Goal: Task Accomplishment & Management: Complete application form

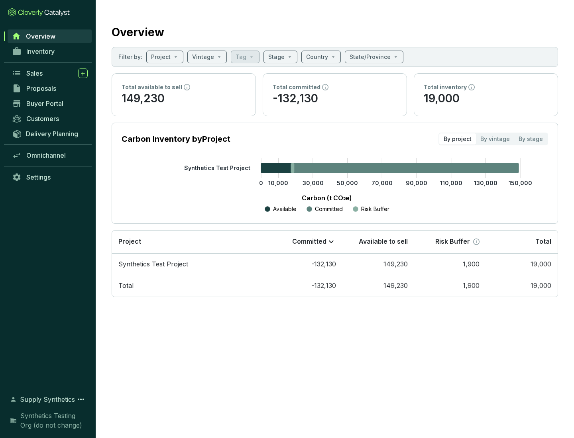
click at [50, 88] on span "Proposals" at bounding box center [41, 88] width 30 height 8
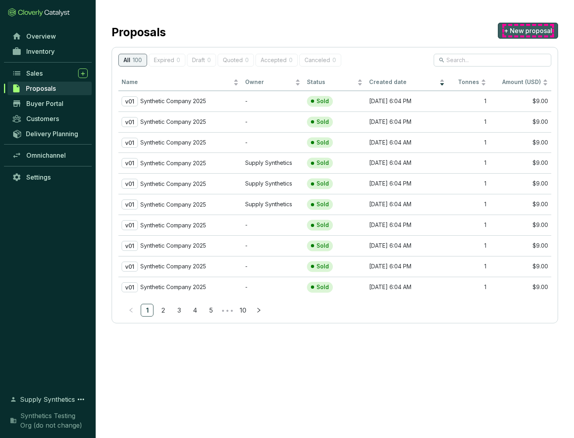
click at [528, 31] on span "+ New proposal" at bounding box center [528, 31] width 48 height 10
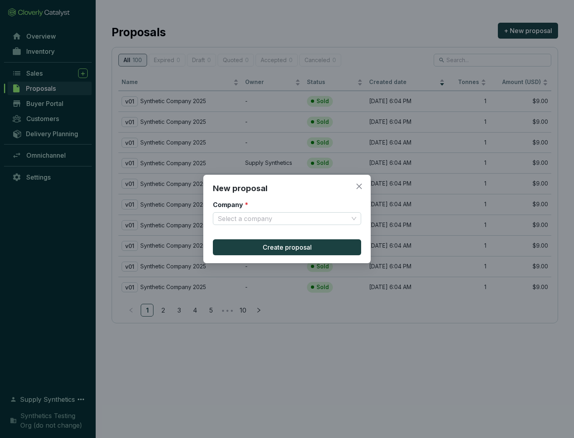
click at [283, 219] on input "Company *" at bounding box center [283, 219] width 131 height 12
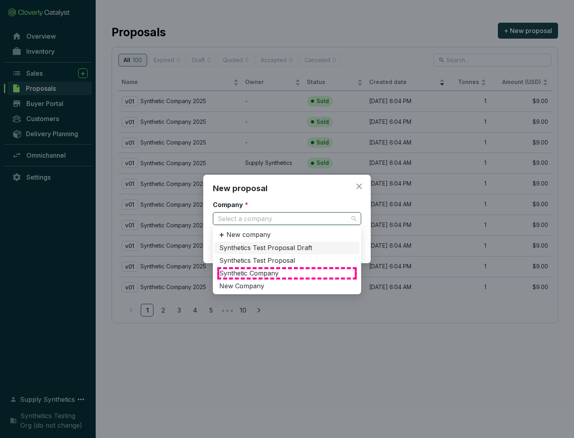
click at [287, 273] on div "Synthetic Company" at bounding box center [286, 273] width 135 height 9
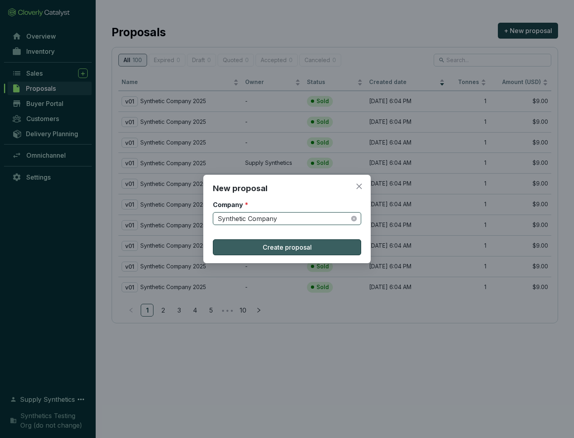
click at [287, 247] on span "Create proposal" at bounding box center [287, 248] width 49 height 10
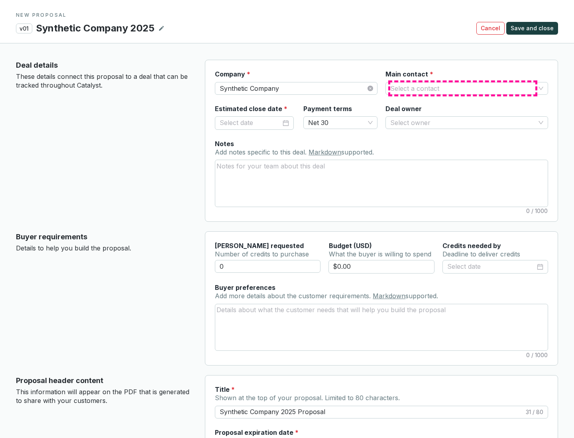
click at [463, 88] on input "Main contact *" at bounding box center [462, 88] width 145 height 12
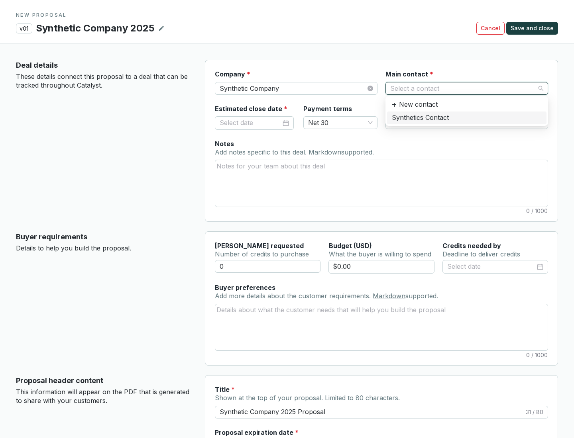
click at [466, 118] on div "Synthetics Contact" at bounding box center [467, 118] width 150 height 9
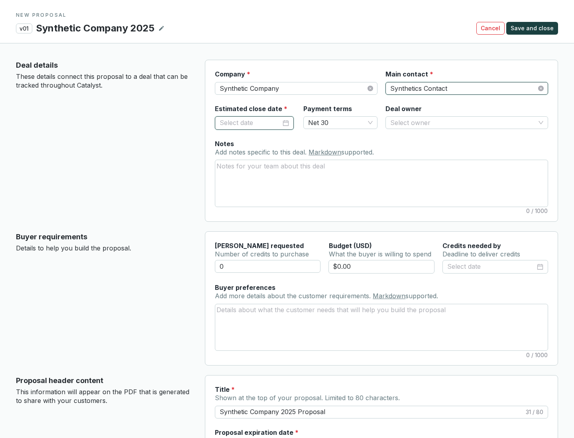
click at [250, 123] on input "Estimated close date *" at bounding box center [250, 123] width 61 height 10
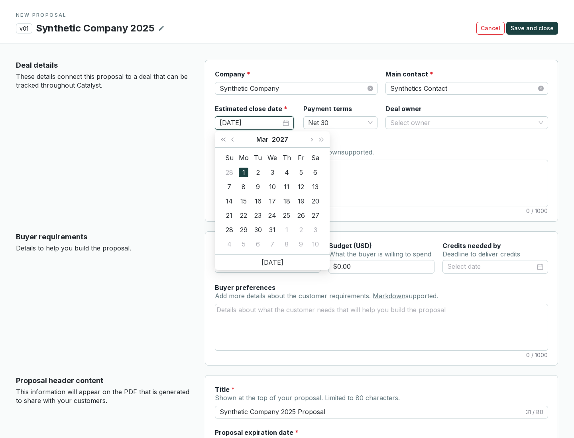
type input "[DATE]"
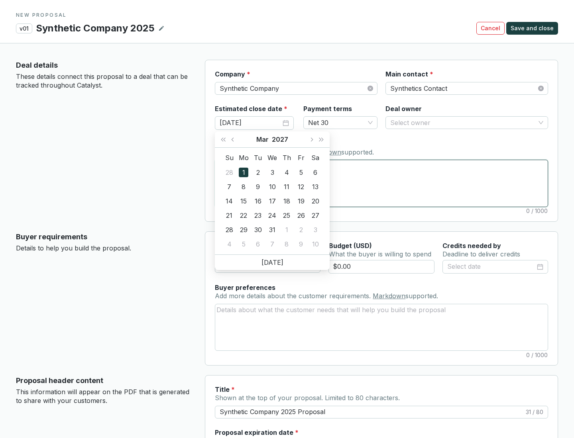
click at [381, 183] on textarea "Notes Add notes specific to this deal. Markdown supported." at bounding box center [381, 183] width 332 height 46
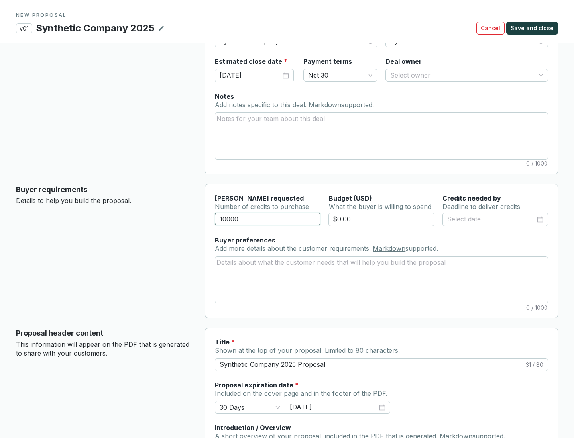
scroll to position [48, 0]
type input "10000"
type input "$0.00"
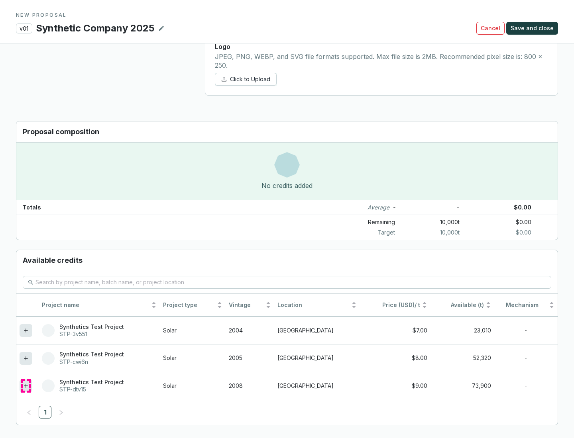
click at [26, 386] on icon at bounding box center [26, 386] width 4 height 4
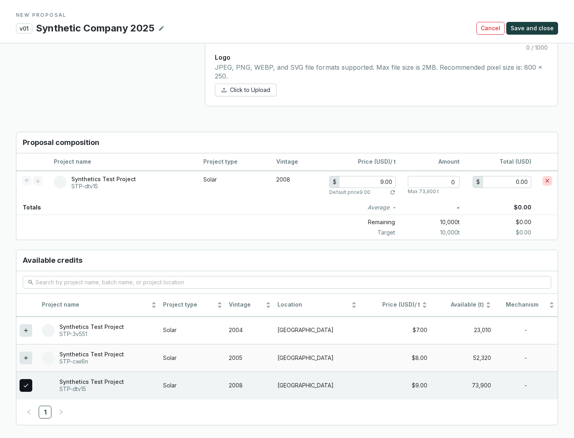
scroll to position [458, 0]
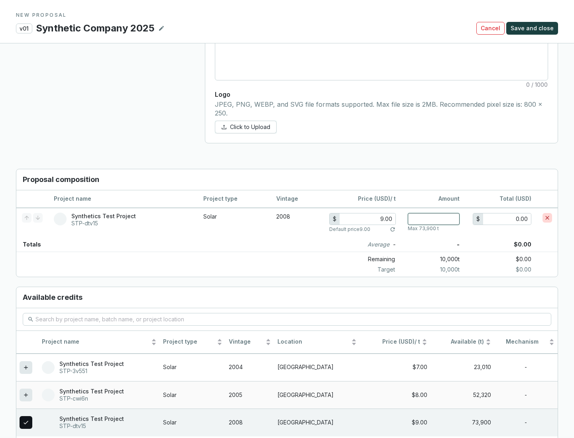
type input "1"
type input "9.00"
type input "1"
click at [533, 28] on span "Save and close" at bounding box center [531, 28] width 43 height 8
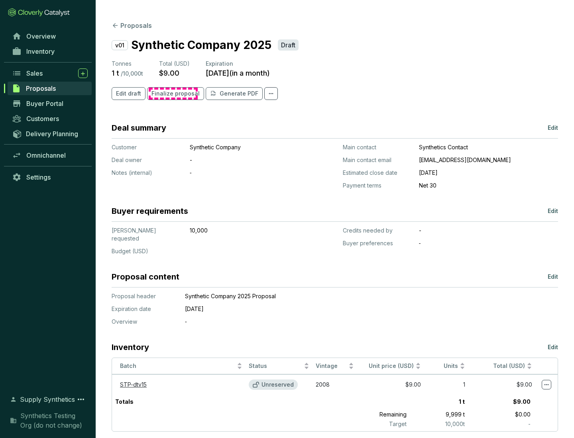
click at [173, 94] on span "Finalize proposal" at bounding box center [175, 94] width 48 height 8
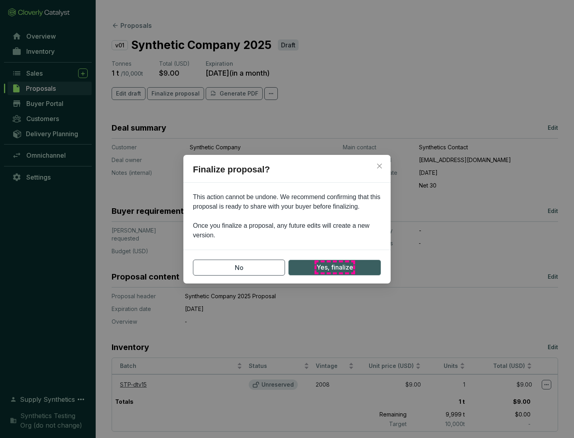
click at [334, 267] on span "Yes, finalize" at bounding box center [334, 268] width 37 height 10
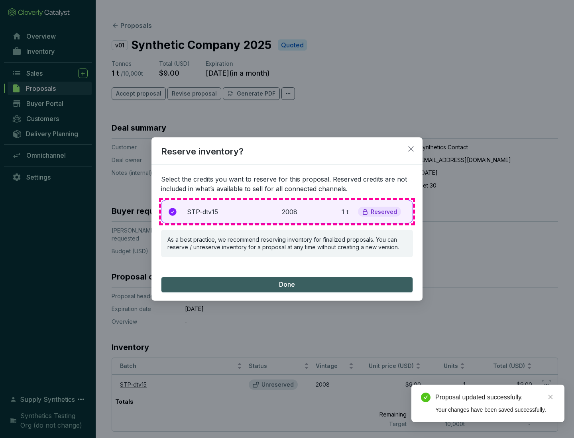
click at [287, 212] on p "2008" at bounding box center [291, 212] width 18 height 10
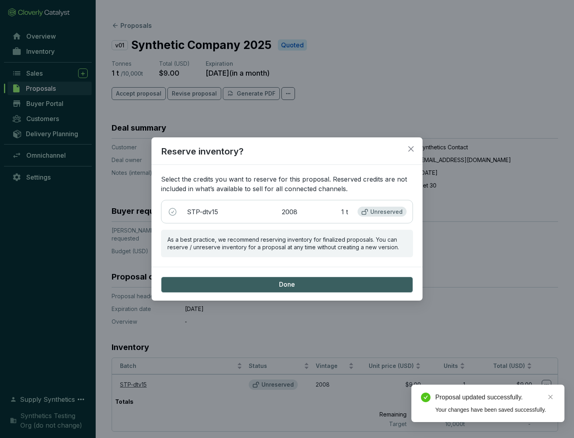
click at [287, 284] on span "Done" at bounding box center [287, 284] width 16 height 9
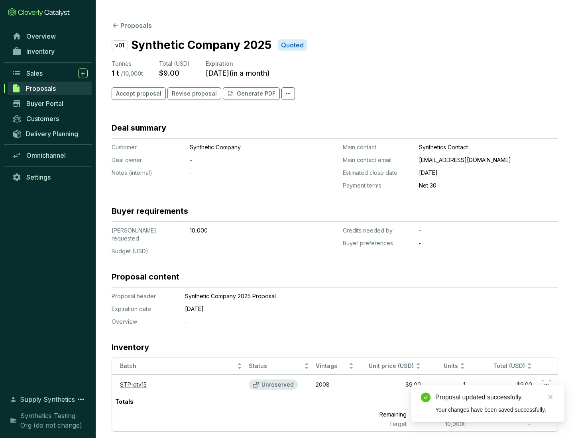
click at [495, 398] on div "Proposal updated successfully." at bounding box center [495, 398] width 120 height 10
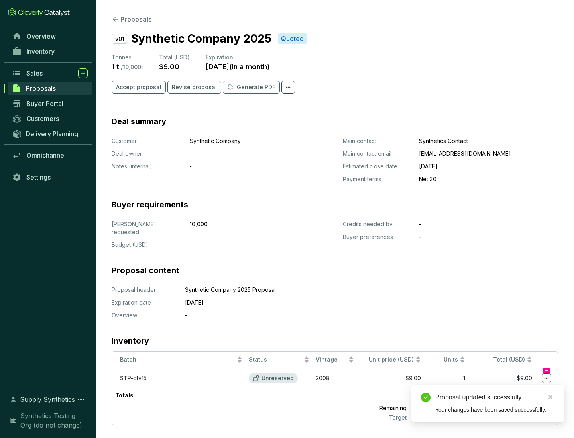
click at [546, 378] on icon at bounding box center [546, 378] width 4 height 1
click at [522, 388] on div "Proposal updated successfully. Your changes have been saved successfully." at bounding box center [487, 403] width 153 height 37
click at [495, 398] on div "Proposal updated successfully." at bounding box center [495, 398] width 120 height 10
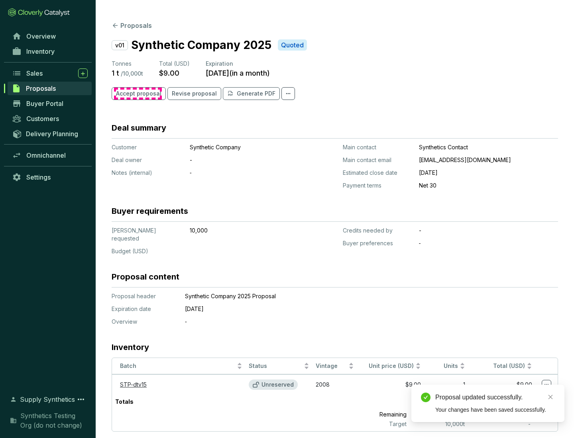
click at [137, 94] on span "Accept proposal" at bounding box center [138, 94] width 45 height 8
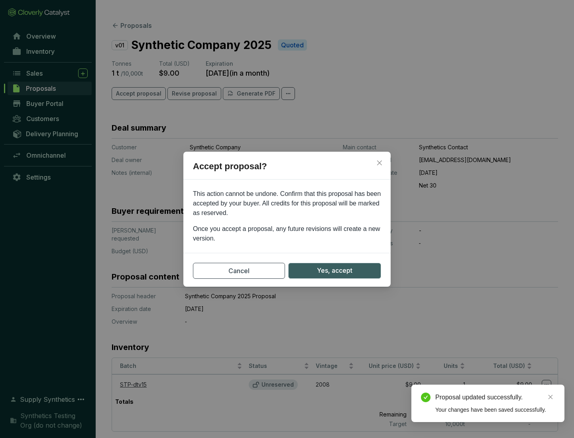
click at [334, 271] on span "Yes, accept" at bounding box center [334, 271] width 35 height 10
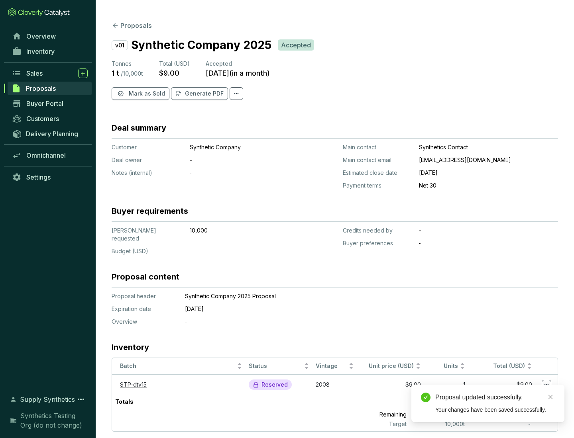
click at [146, 94] on span "Mark as Sold" at bounding box center [147, 94] width 36 height 8
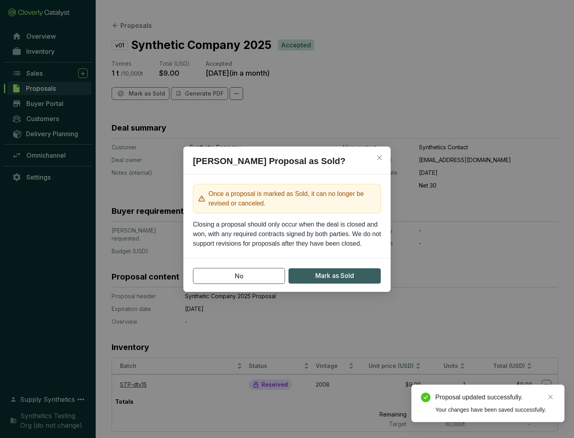
click at [334, 276] on span "Mark as Sold" at bounding box center [334, 276] width 39 height 10
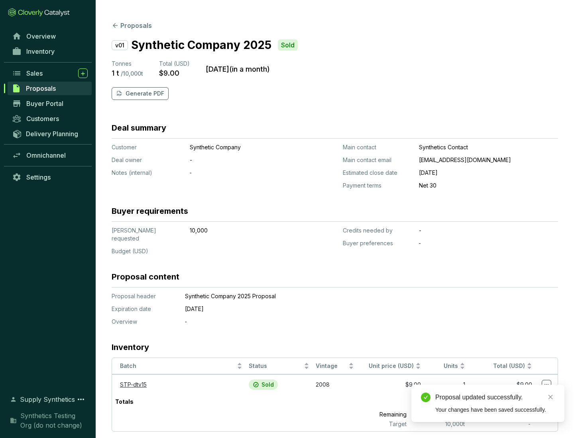
click at [144, 94] on p "Generate PDF" at bounding box center [145, 94] width 39 height 8
click at [495, 389] on div "Download Complete" at bounding box center [495, 389] width 120 height 10
